Goal: Use online tool/utility: Utilize a website feature to perform a specific function

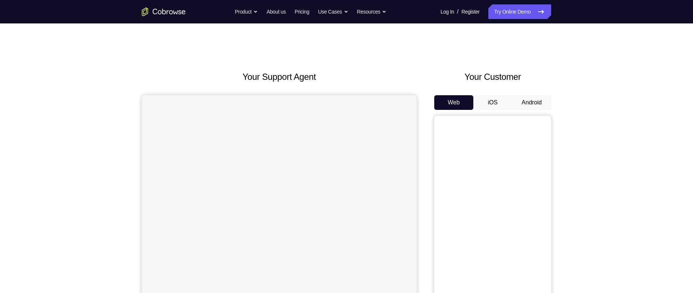
click at [536, 101] on button "Android" at bounding box center [531, 102] width 39 height 15
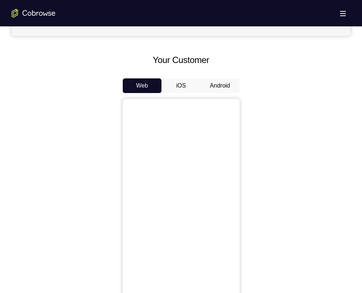
scroll to position [308, 0]
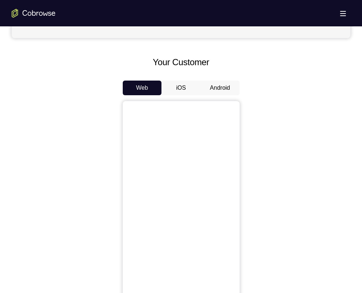
click at [221, 80] on button "Android" at bounding box center [220, 87] width 39 height 15
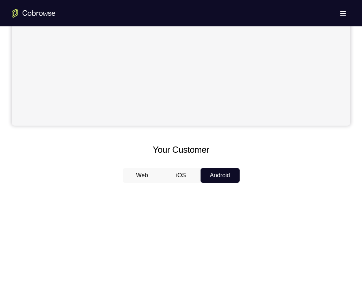
scroll to position [220, 0]
